Goal: Check status: Check status

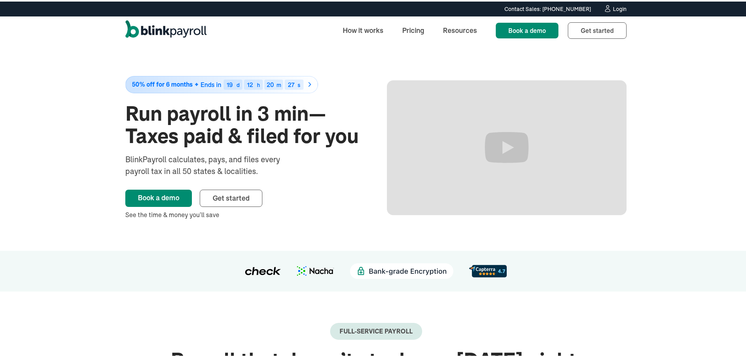
click at [619, 10] on div "Login" at bounding box center [620, 7] width 14 height 5
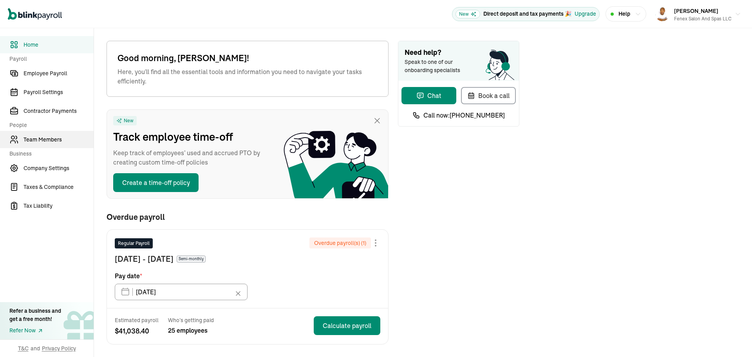
click at [41, 139] on span "Team Members" at bounding box center [59, 140] width 70 height 8
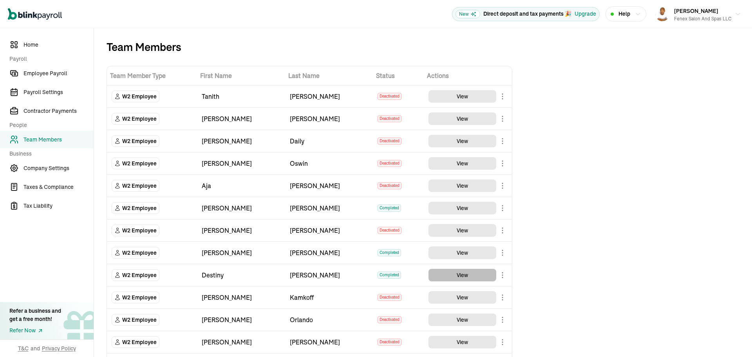
click at [467, 273] on button "View" at bounding box center [463, 275] width 68 height 13
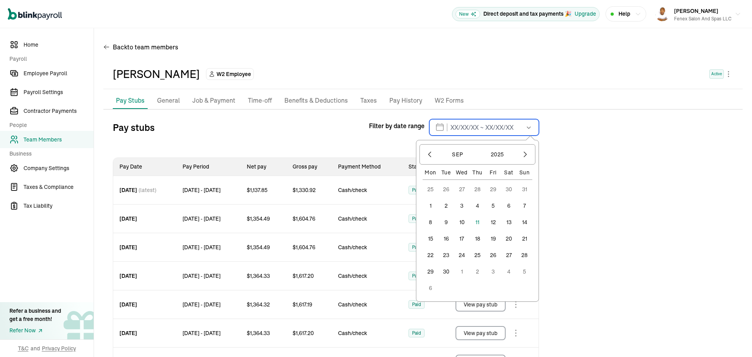
click at [474, 126] on input "text" at bounding box center [484, 127] width 110 height 16
click at [429, 154] on icon "button" at bounding box center [430, 154] width 2 height 5
click at [428, 154] on icon "button" at bounding box center [430, 154] width 8 height 8
click at [428, 155] on icon "button" at bounding box center [430, 154] width 8 height 8
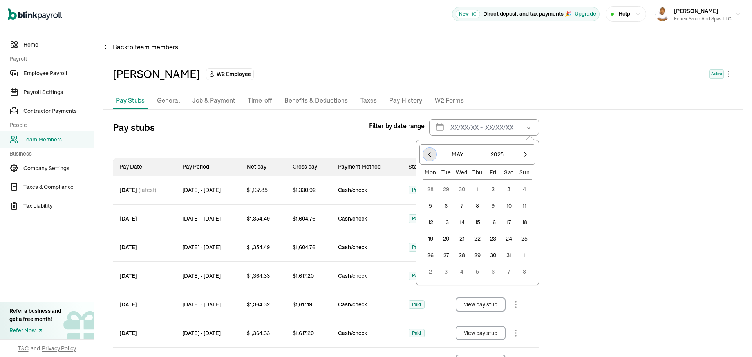
click at [427, 155] on icon "button" at bounding box center [430, 154] width 8 height 8
click at [427, 157] on icon "button" at bounding box center [430, 154] width 8 height 8
click at [510, 186] on button "1" at bounding box center [509, 189] width 16 height 16
click at [527, 159] on button "button" at bounding box center [525, 154] width 13 height 13
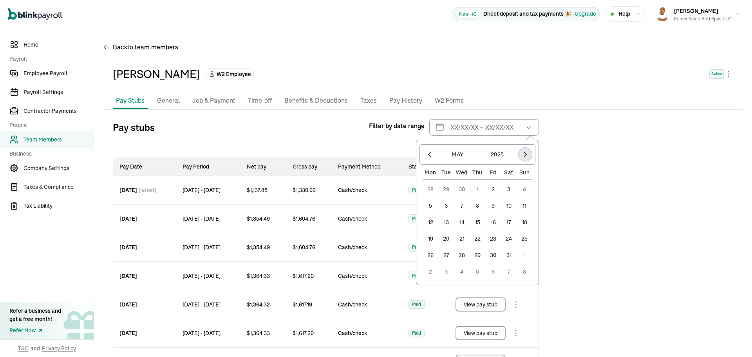
click at [527, 159] on button "button" at bounding box center [525, 154] width 13 height 13
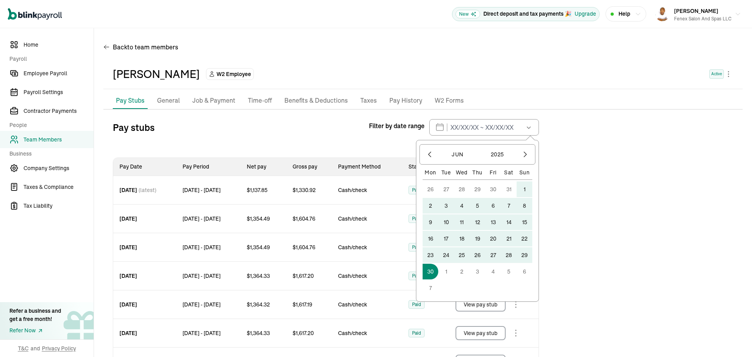
click at [436, 268] on button "30" at bounding box center [431, 272] width 16 height 16
type input "[DATE] ~ [DATE]"
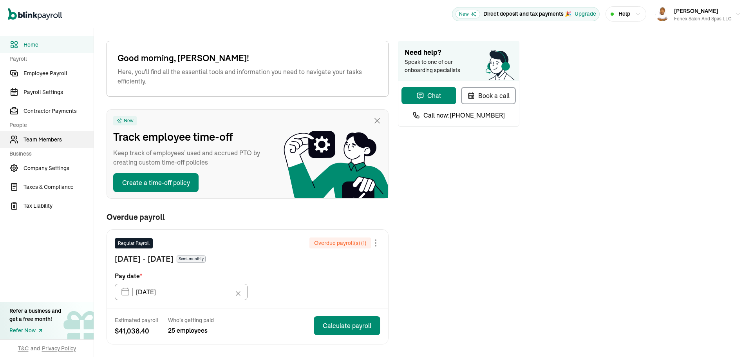
drag, startPoint x: 41, startPoint y: 139, endPoint x: 44, endPoint y: 142, distance: 4.4
click at [41, 139] on span "Team Members" at bounding box center [59, 140] width 70 height 8
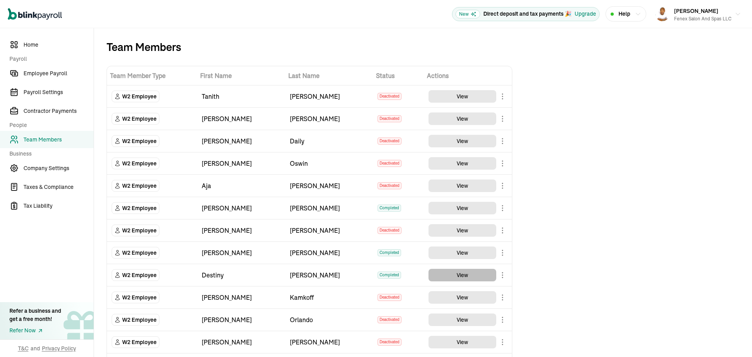
click at [467, 273] on button "View" at bounding box center [463, 275] width 68 height 13
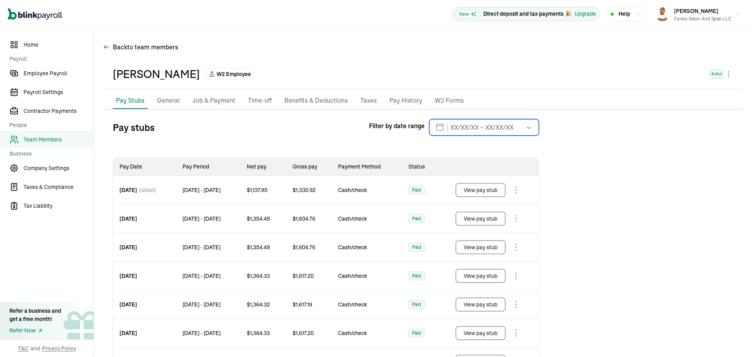
click at [474, 126] on input "text" at bounding box center [484, 127] width 110 height 16
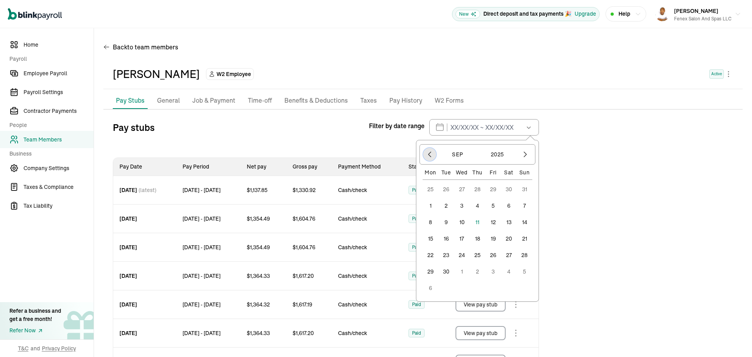
click at [429, 154] on icon "button" at bounding box center [430, 154] width 2 height 5
click at [428, 154] on icon "button" at bounding box center [430, 154] width 8 height 8
click at [428, 155] on icon "button" at bounding box center [430, 154] width 8 height 8
click at [427, 155] on icon "button" at bounding box center [430, 154] width 8 height 8
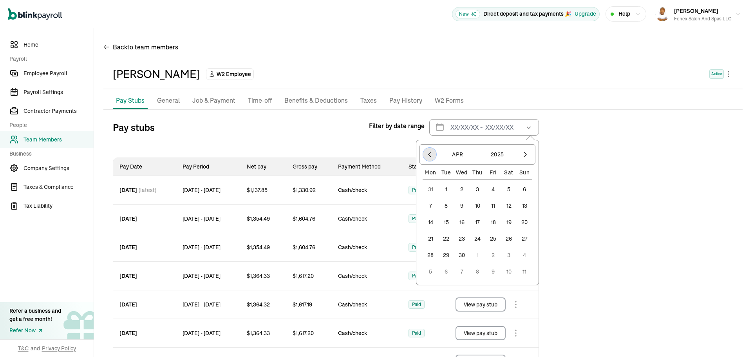
click at [427, 157] on icon "button" at bounding box center [430, 154] width 8 height 8
click at [510, 186] on button "1" at bounding box center [509, 189] width 16 height 16
click at [527, 159] on button "button" at bounding box center [525, 154] width 13 height 13
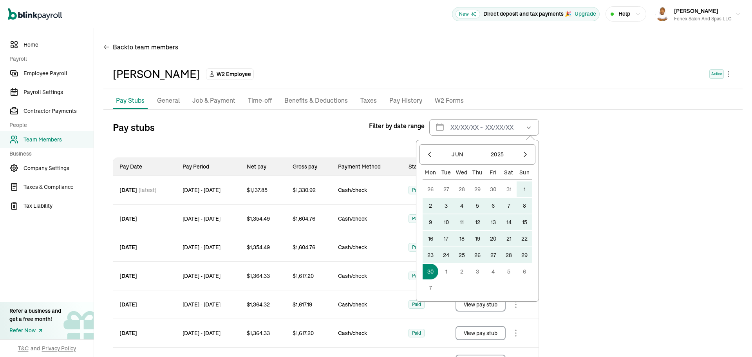
click at [436, 268] on button "30" at bounding box center [431, 272] width 16 height 16
type input "[DATE] ~ [DATE]"
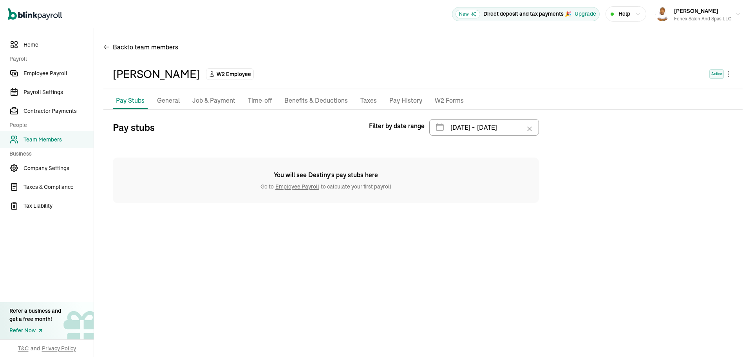
click at [400, 99] on p "Pay History" at bounding box center [405, 101] width 33 height 10
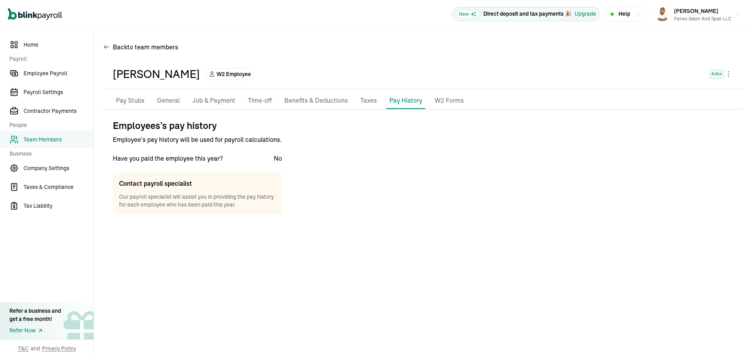
click at [141, 101] on p "Pay Stubs" at bounding box center [130, 101] width 29 height 10
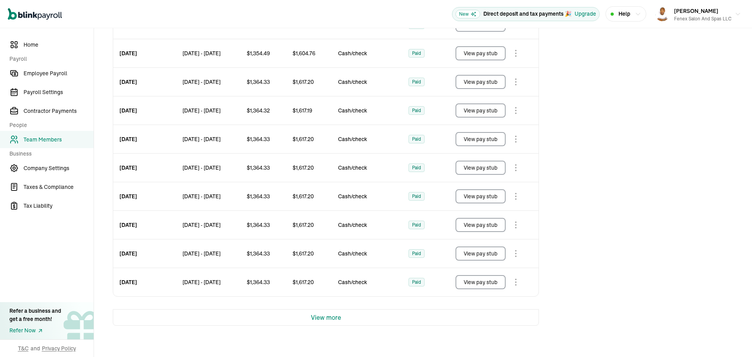
scroll to position [199, 0]
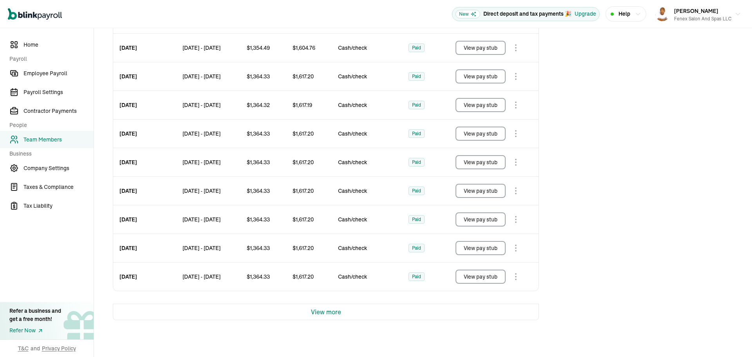
click at [331, 311] on span "View more" at bounding box center [326, 311] width 30 height 9
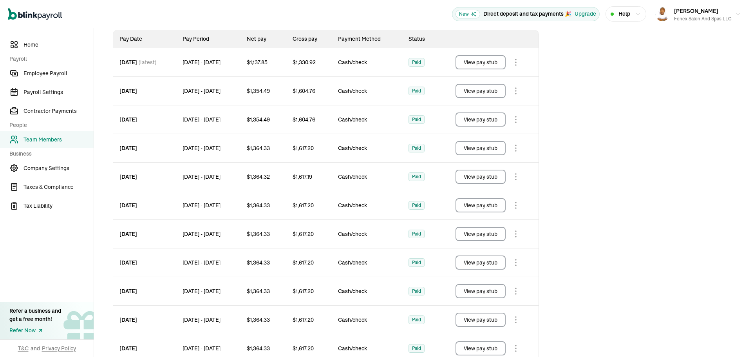
scroll to position [92, 0]
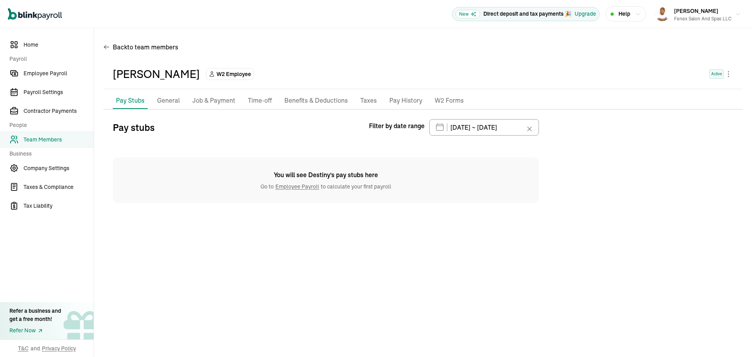
click at [400, 99] on p "Pay History" at bounding box center [405, 101] width 33 height 10
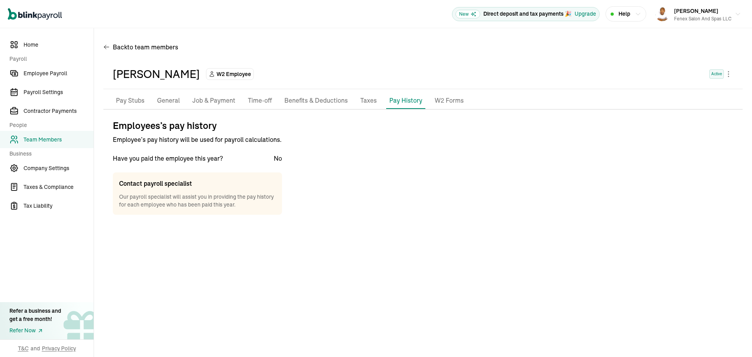
click at [141, 101] on p "Pay Stubs" at bounding box center [130, 101] width 29 height 10
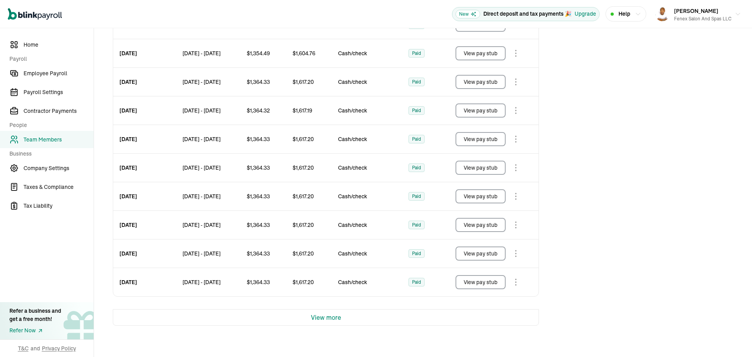
scroll to position [199, 0]
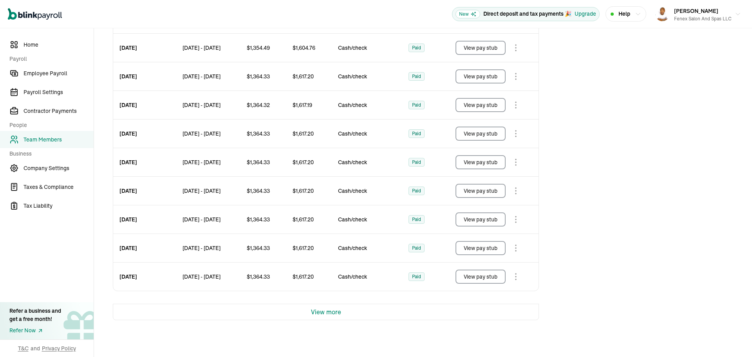
click at [331, 311] on span "View more" at bounding box center [326, 311] width 30 height 9
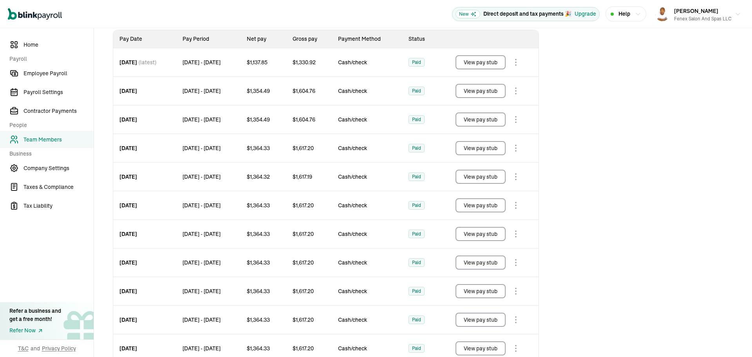
scroll to position [92, 0]
